Goal: Navigation & Orientation: Find specific page/section

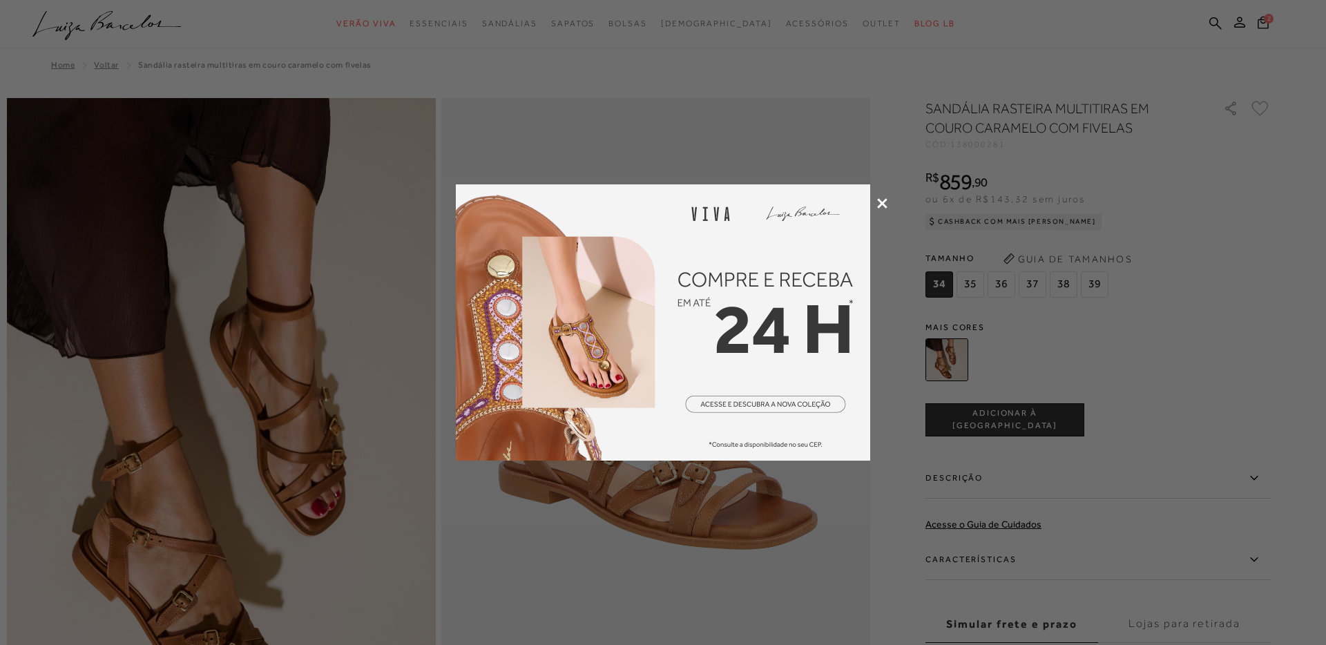
click at [880, 200] on icon at bounding box center [882, 203] width 10 height 10
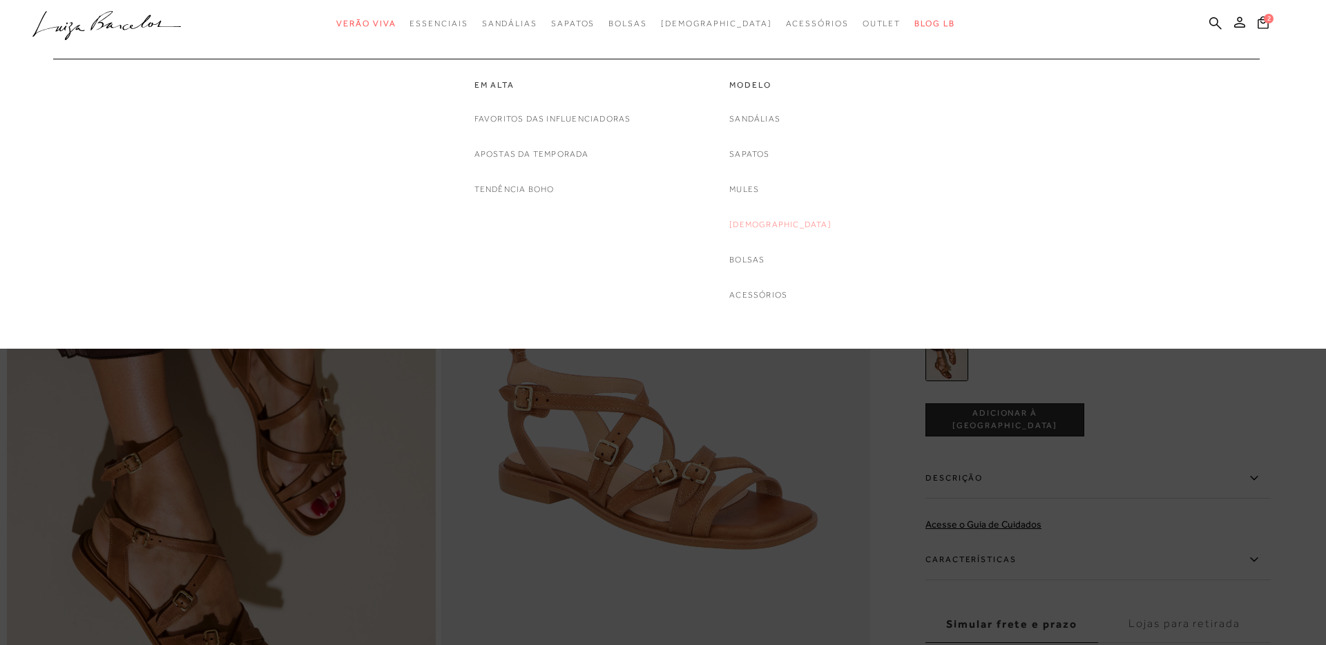
click at [764, 227] on link "[DEMOGRAPHIC_DATA]" at bounding box center [780, 224] width 102 height 14
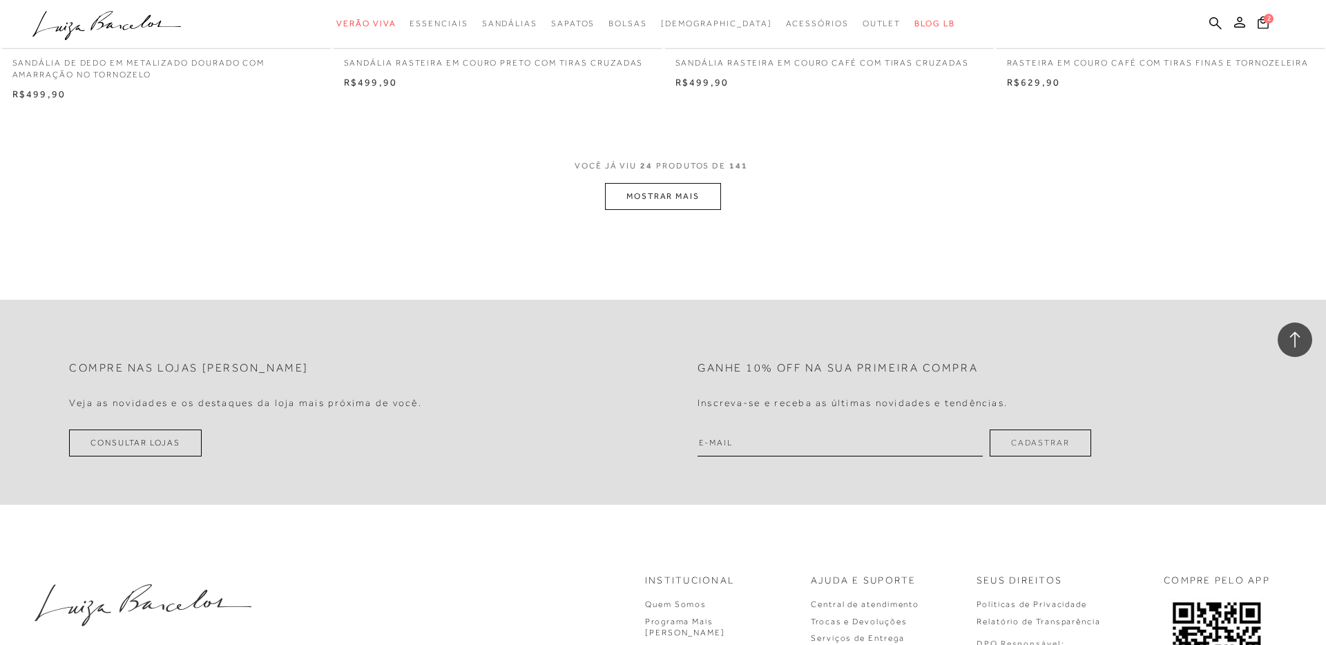
scroll to position [3493, 0]
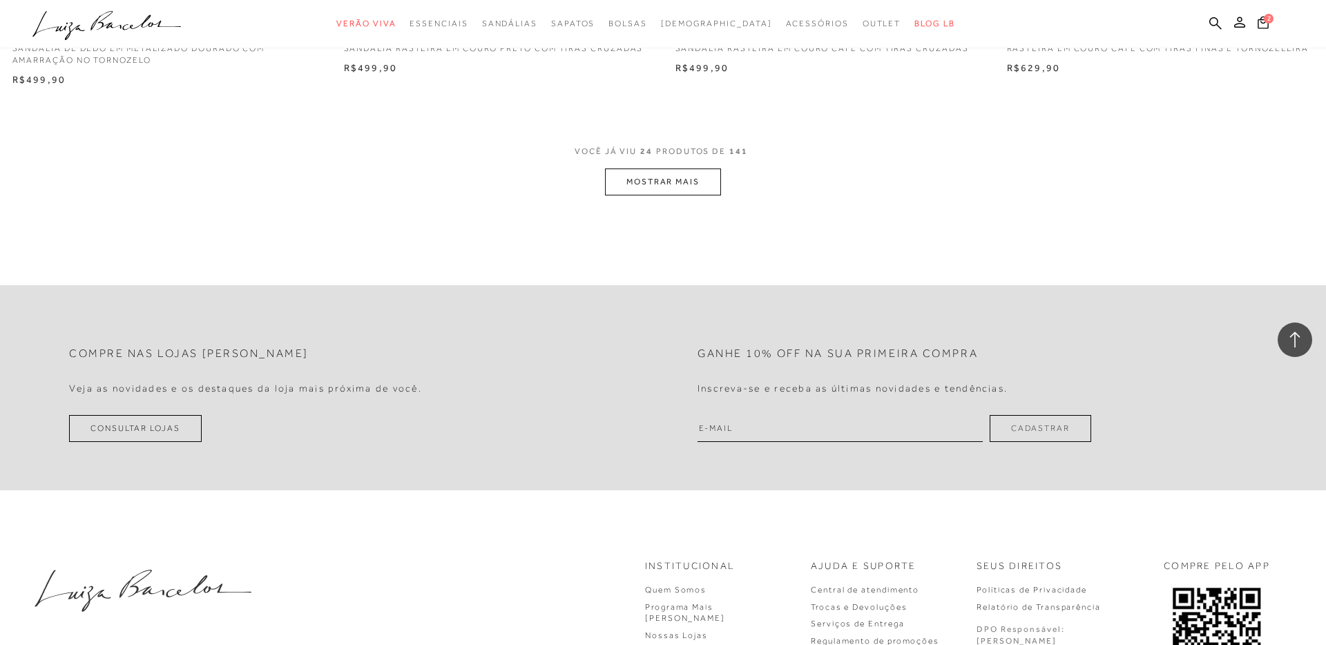
click at [670, 177] on button "MOSTRAR MAIS" at bounding box center [663, 181] width 116 height 27
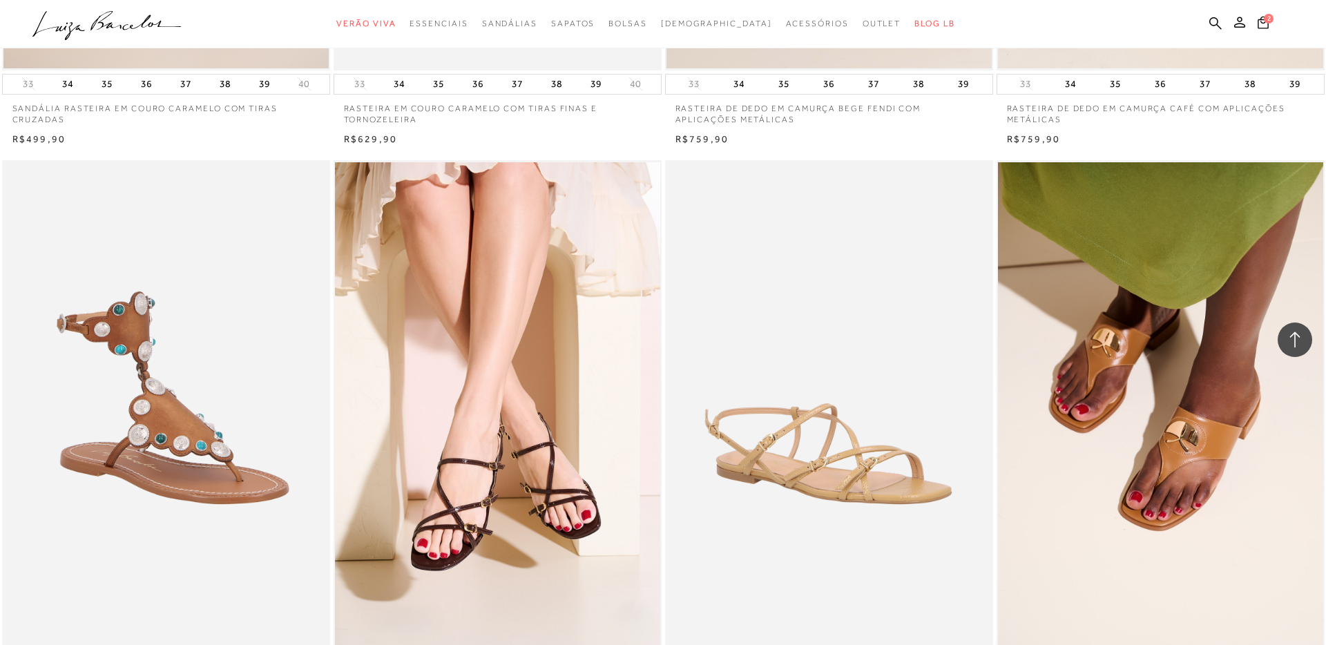
scroll to position [6669, 0]
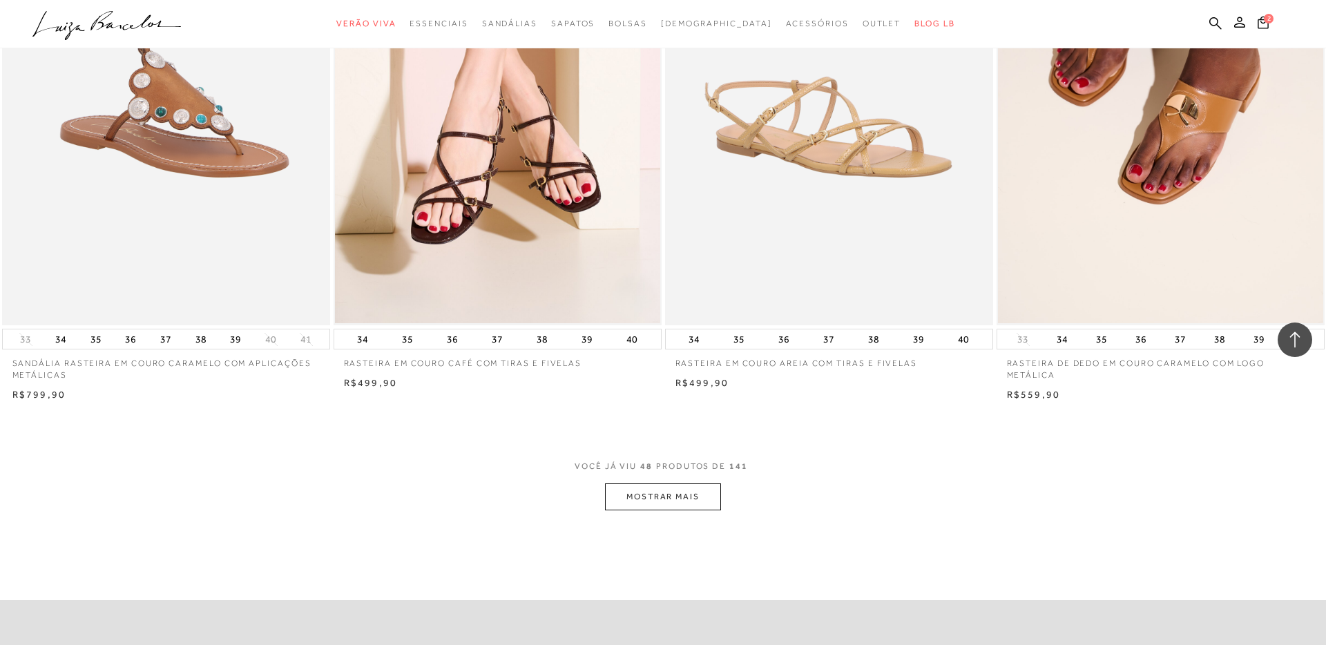
click at [663, 503] on button "MOSTRAR MAIS" at bounding box center [663, 496] width 116 height 27
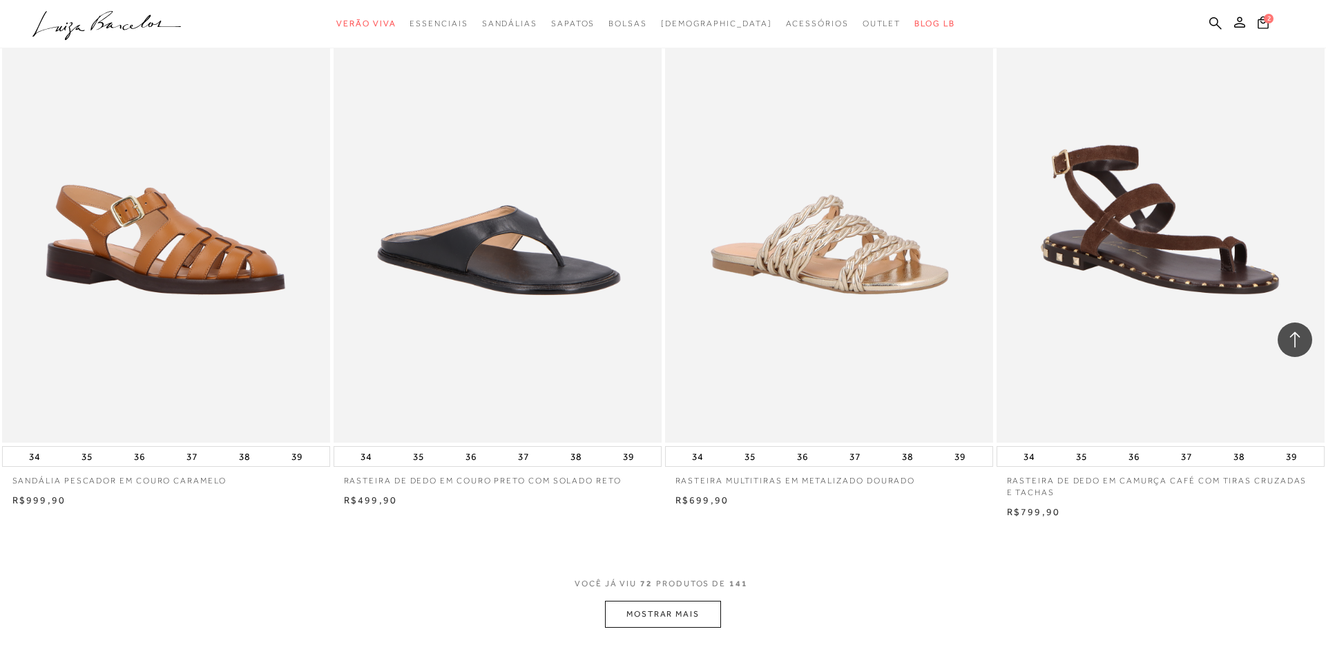
scroll to position [10082, 0]
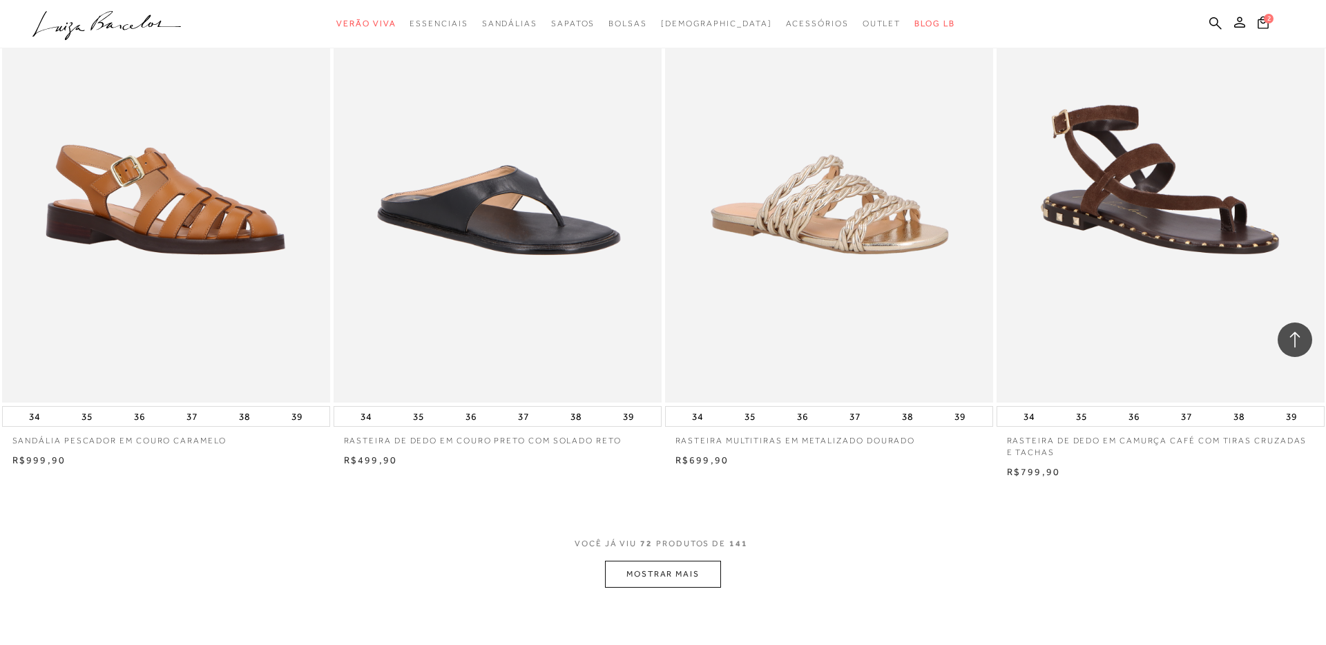
click at [706, 581] on button "MOSTRAR MAIS" at bounding box center [663, 574] width 116 height 27
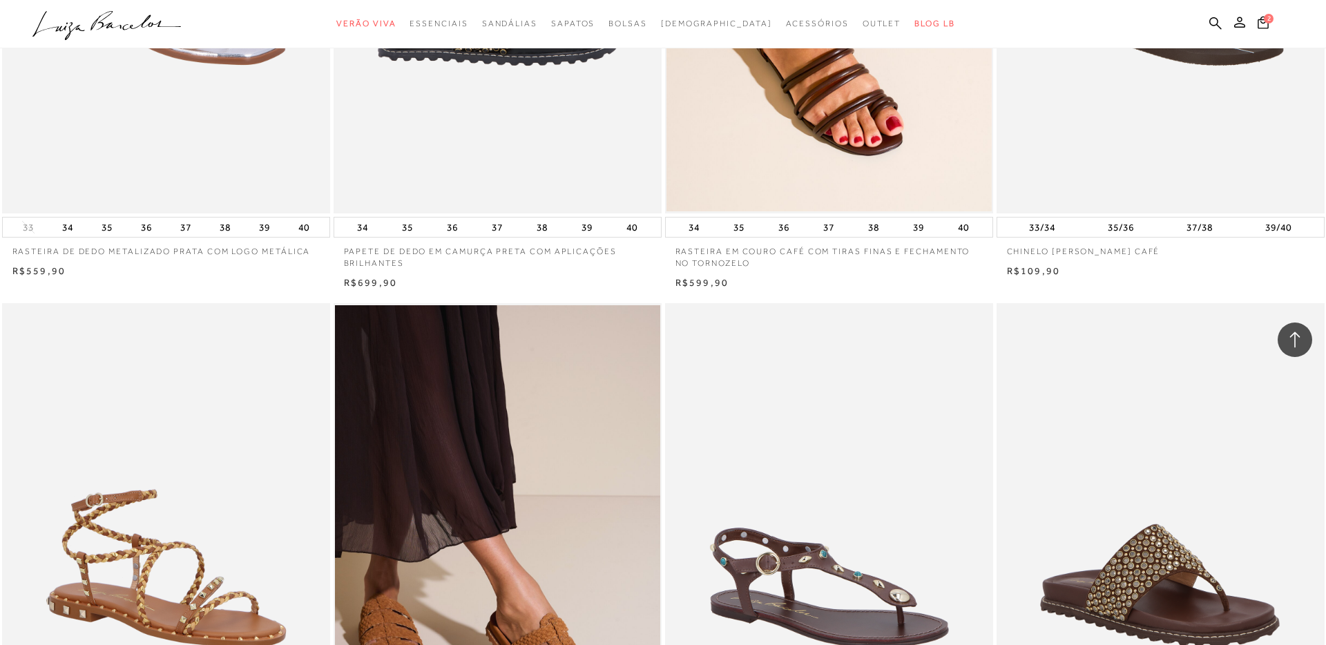
scroll to position [13661, 0]
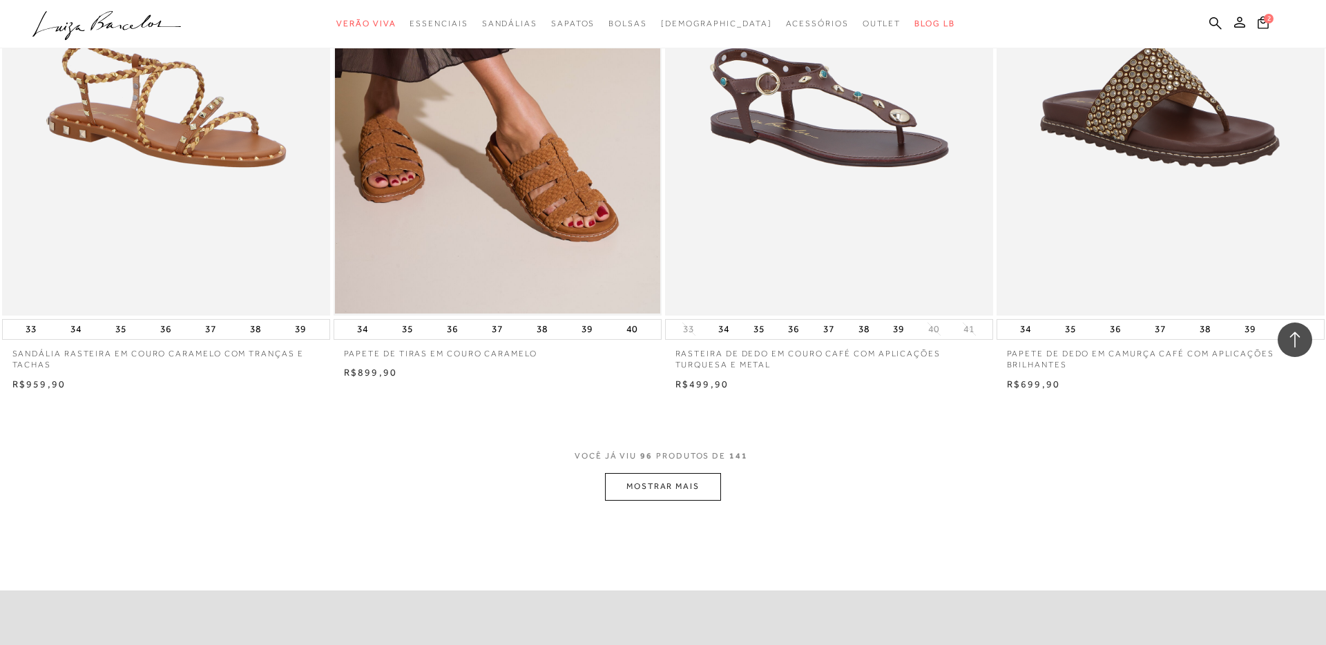
click at [650, 499] on button "MOSTRAR MAIS" at bounding box center [663, 486] width 116 height 27
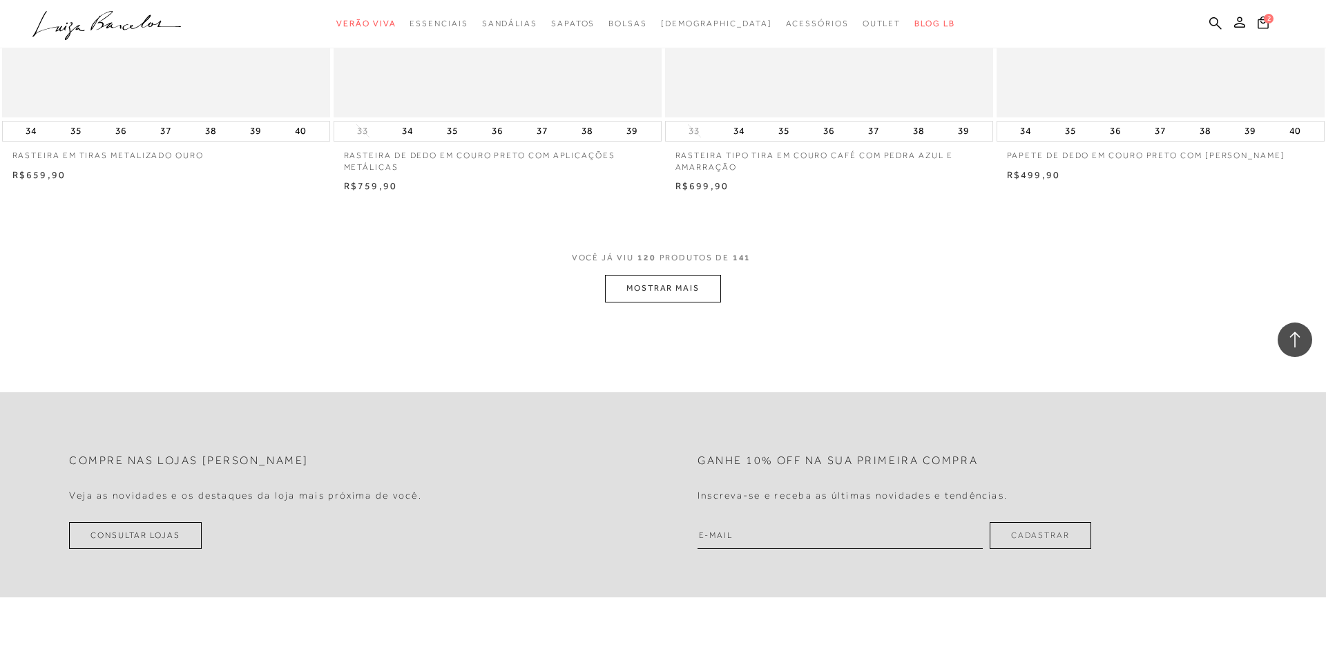
scroll to position [17365, 0]
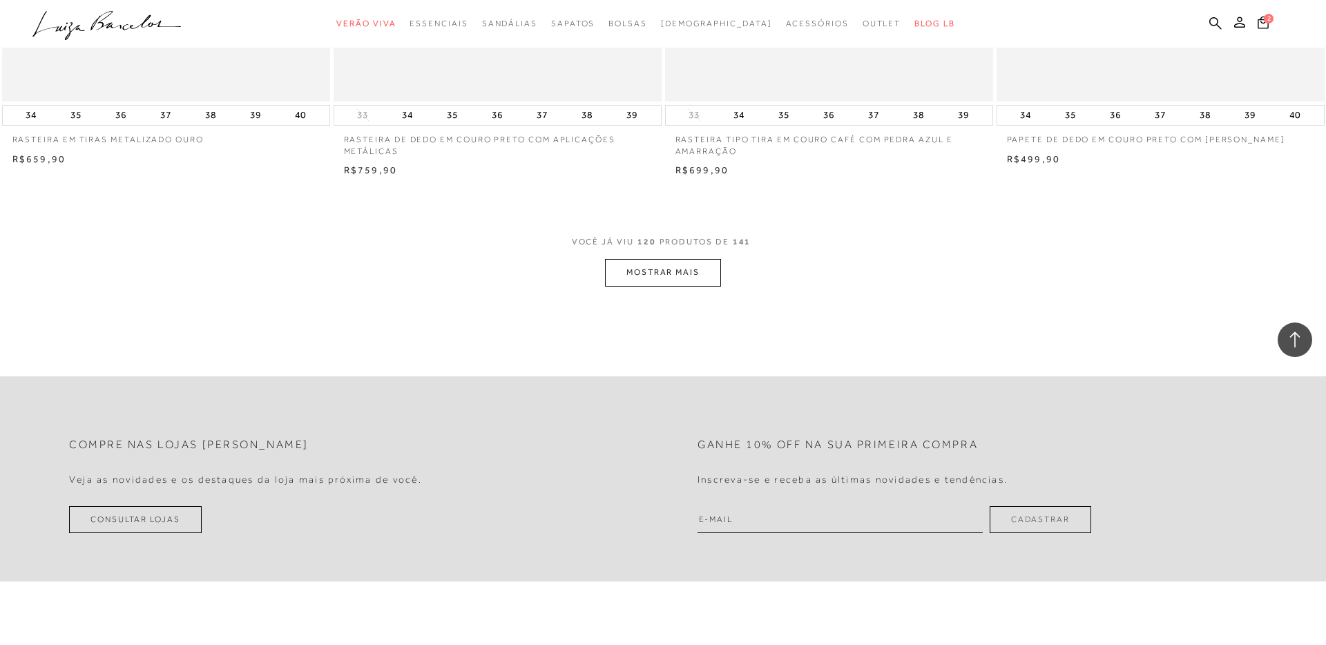
click at [688, 273] on button "MOSTRAR MAIS" at bounding box center [663, 272] width 116 height 27
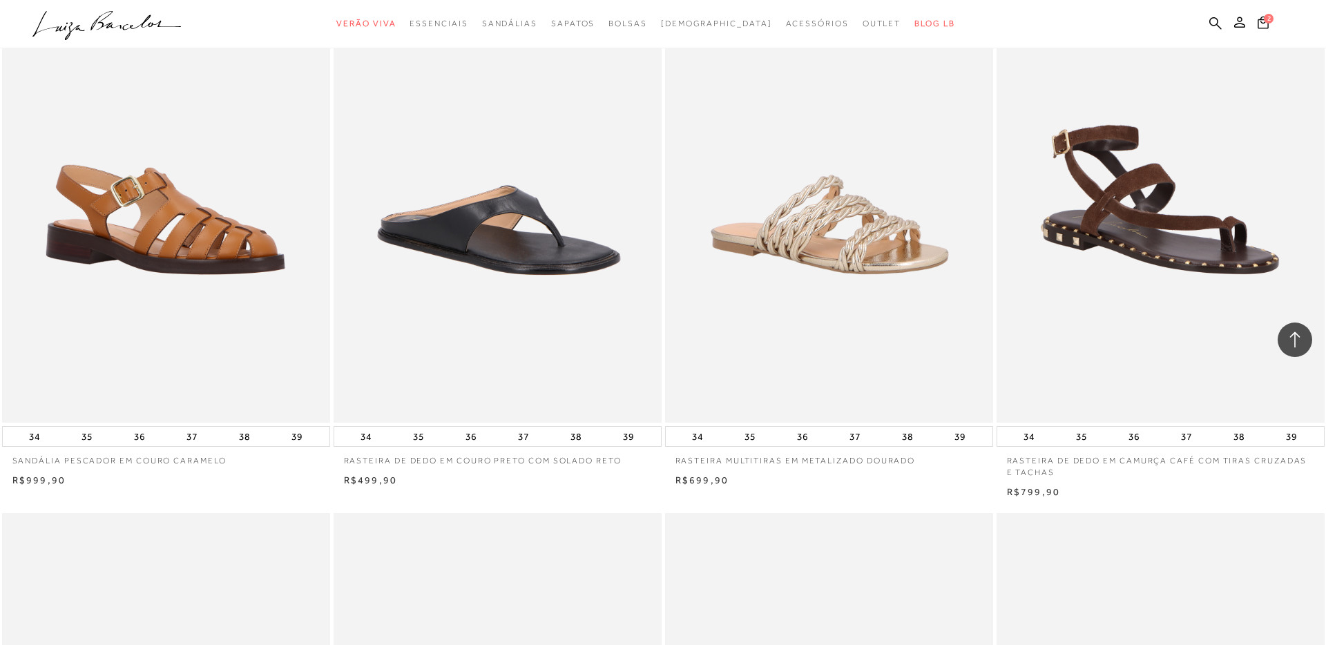
scroll to position [9978, 0]
